Goal: Information Seeking & Learning: Learn about a topic

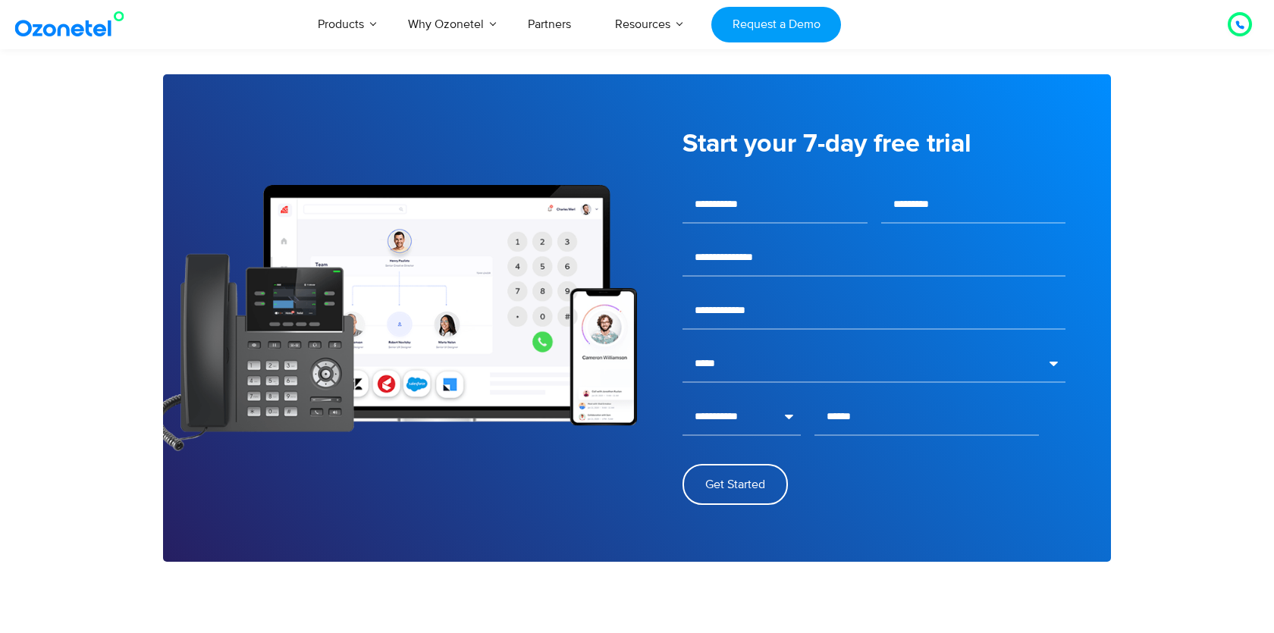
scroll to position [2013, 0]
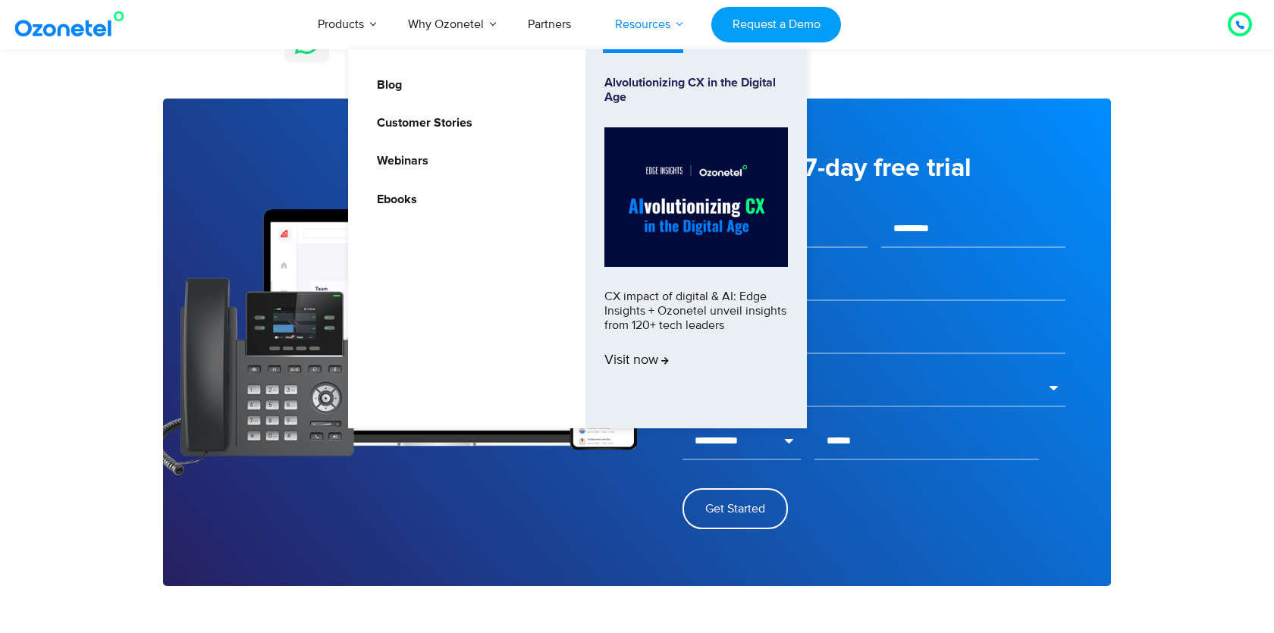
click at [659, 18] on link "Resources" at bounding box center [642, 24] width 99 height 50
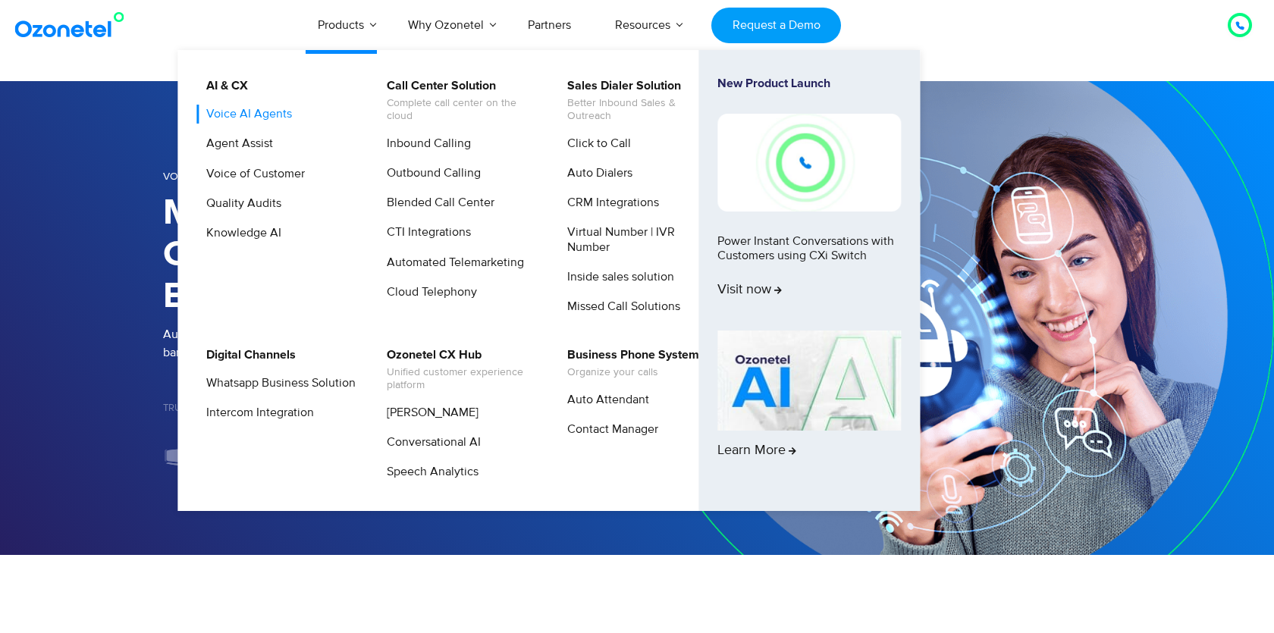
click at [263, 111] on link "Voice AI Agents" at bounding box center [245, 114] width 98 height 19
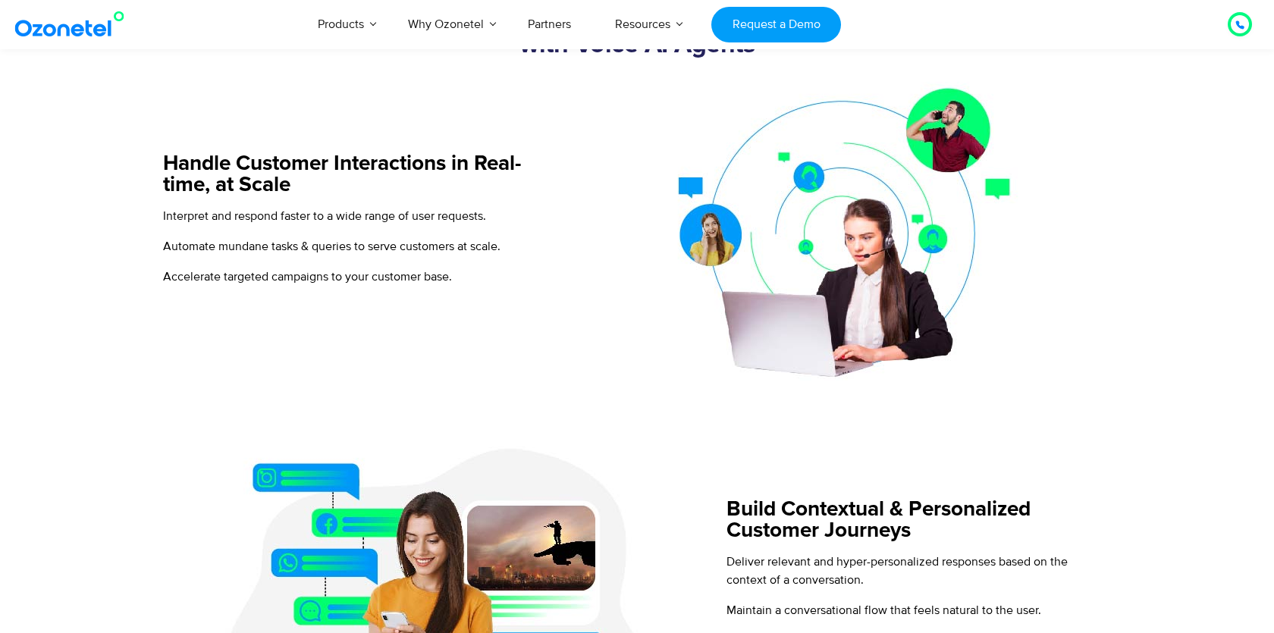
scroll to position [641, 0]
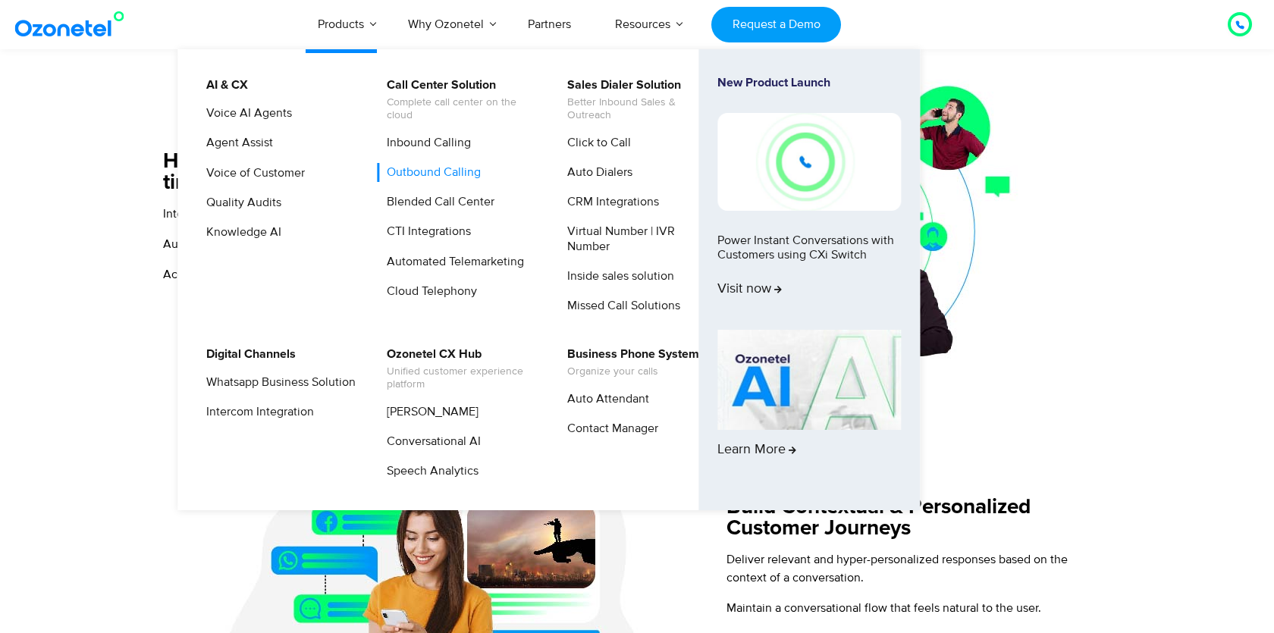
click at [443, 174] on link "Outbound Calling" at bounding box center [430, 172] width 106 height 19
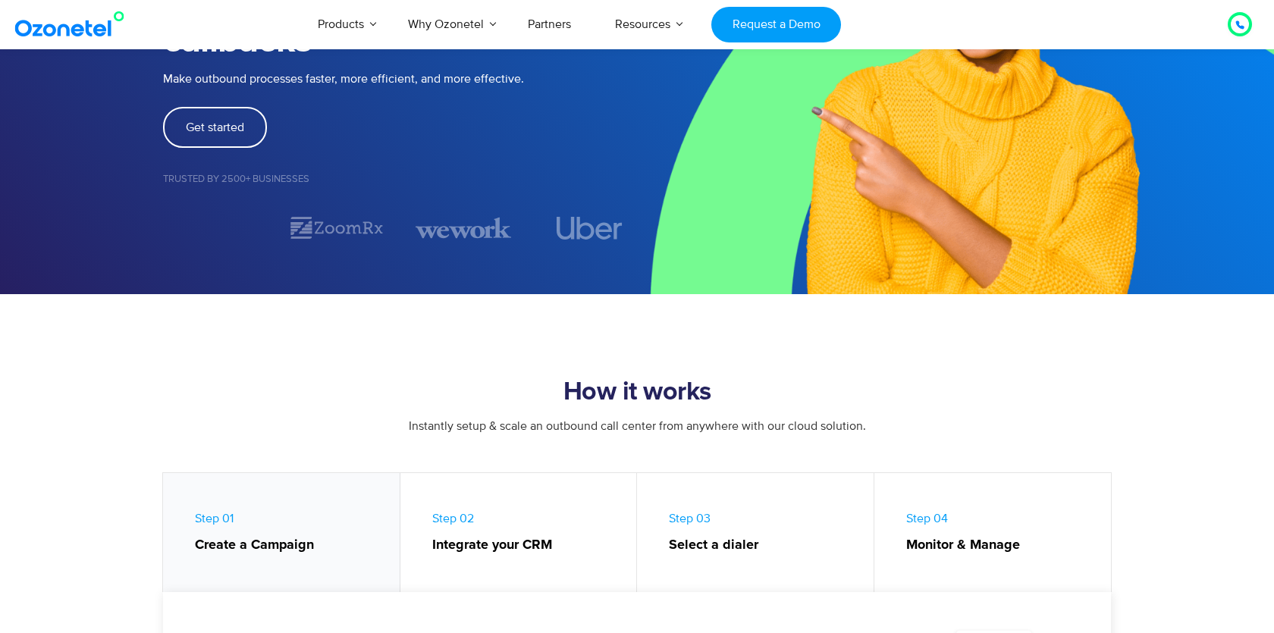
scroll to position [582, 0]
